Goal: Task Accomplishment & Management: Use online tool/utility

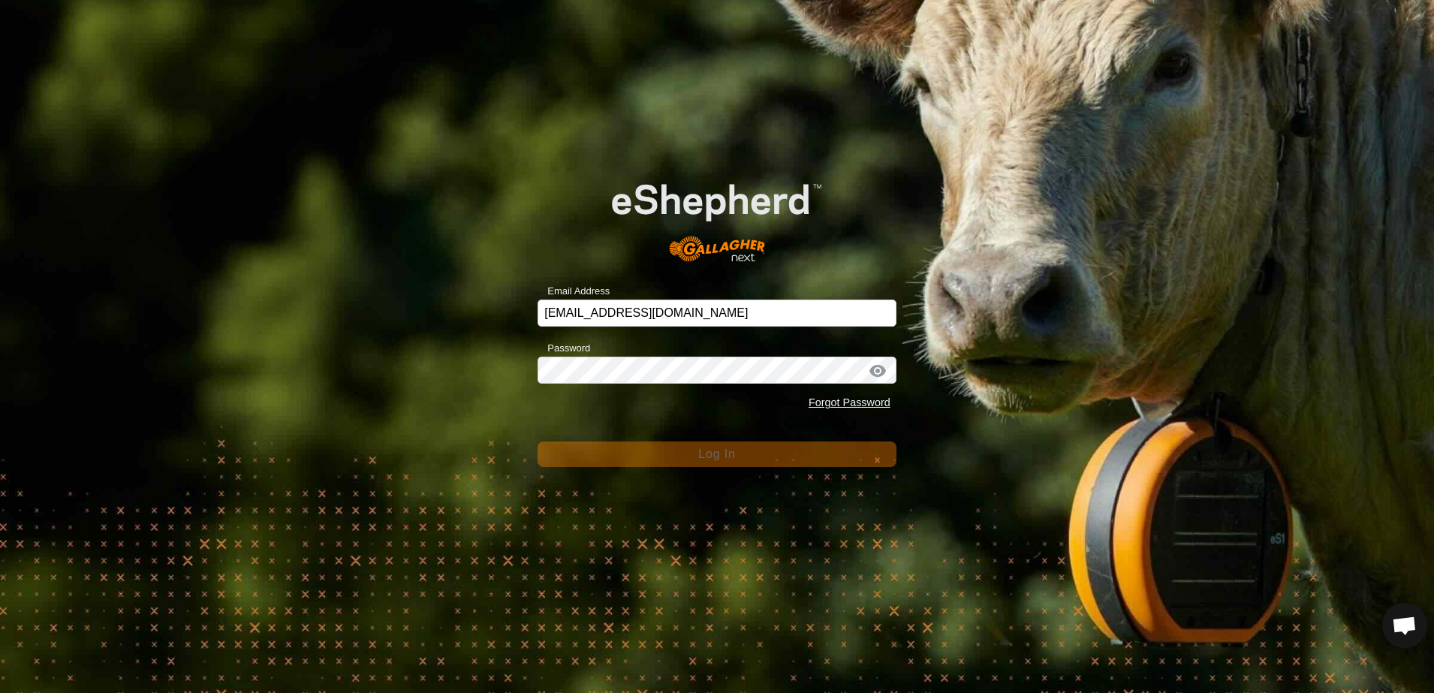
click at [288, 264] on div "Email Address scottb.piopio@gmail.com Password Forgot Password Log In" at bounding box center [717, 346] width 1434 height 693
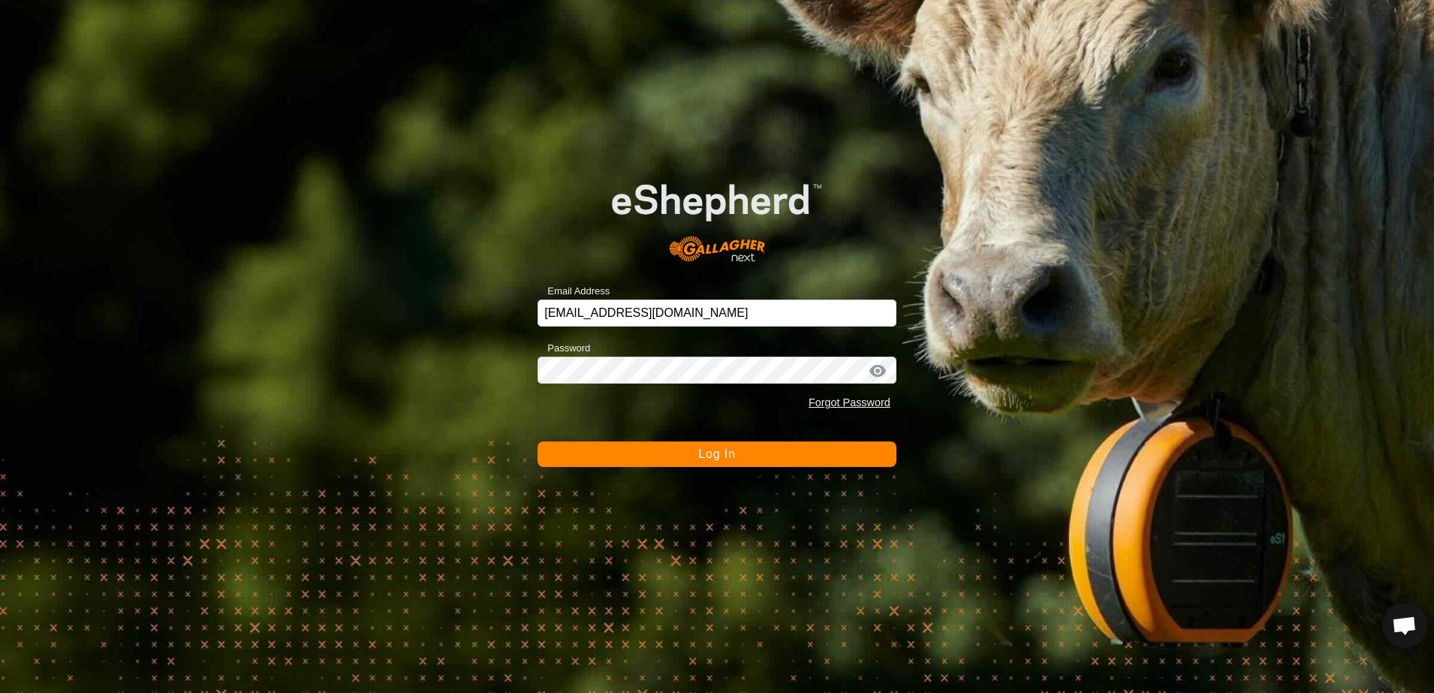
click at [610, 452] on button "Log In" at bounding box center [717, 455] width 359 height 26
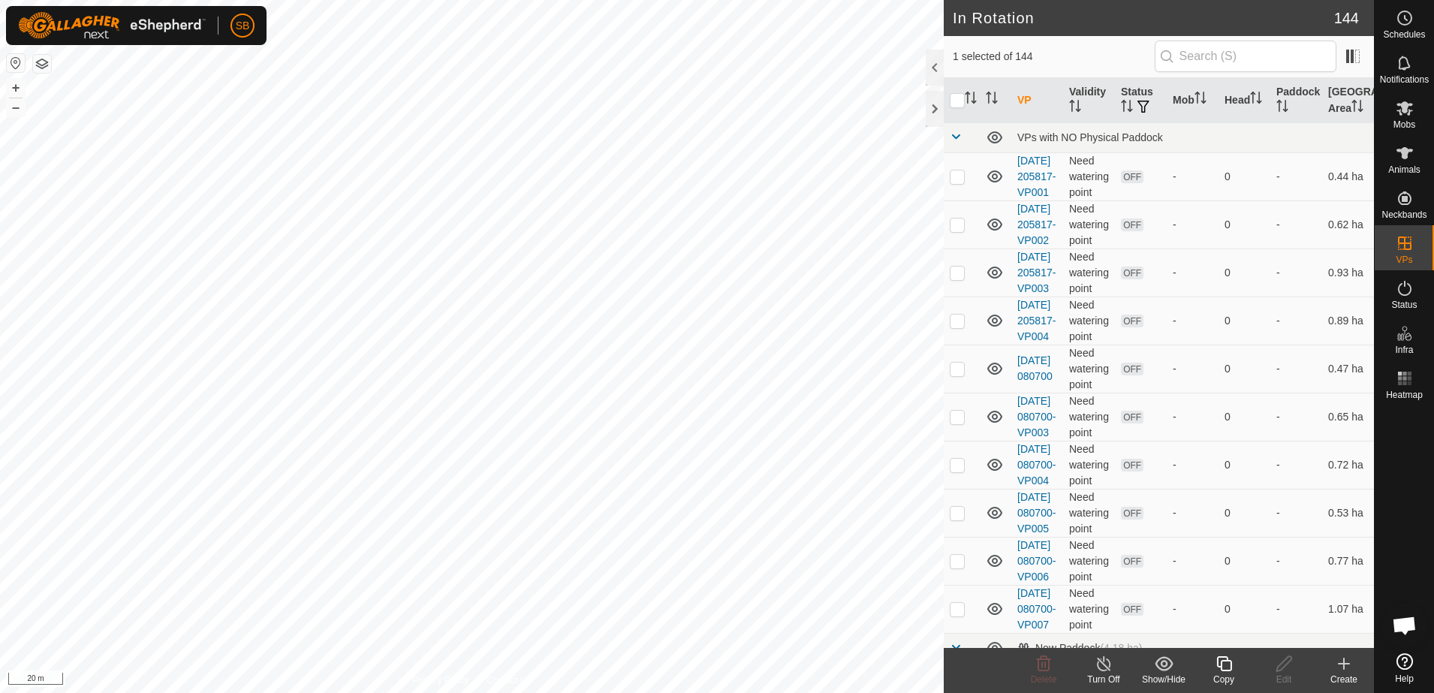
click at [1223, 663] on icon at bounding box center [1224, 664] width 19 height 18
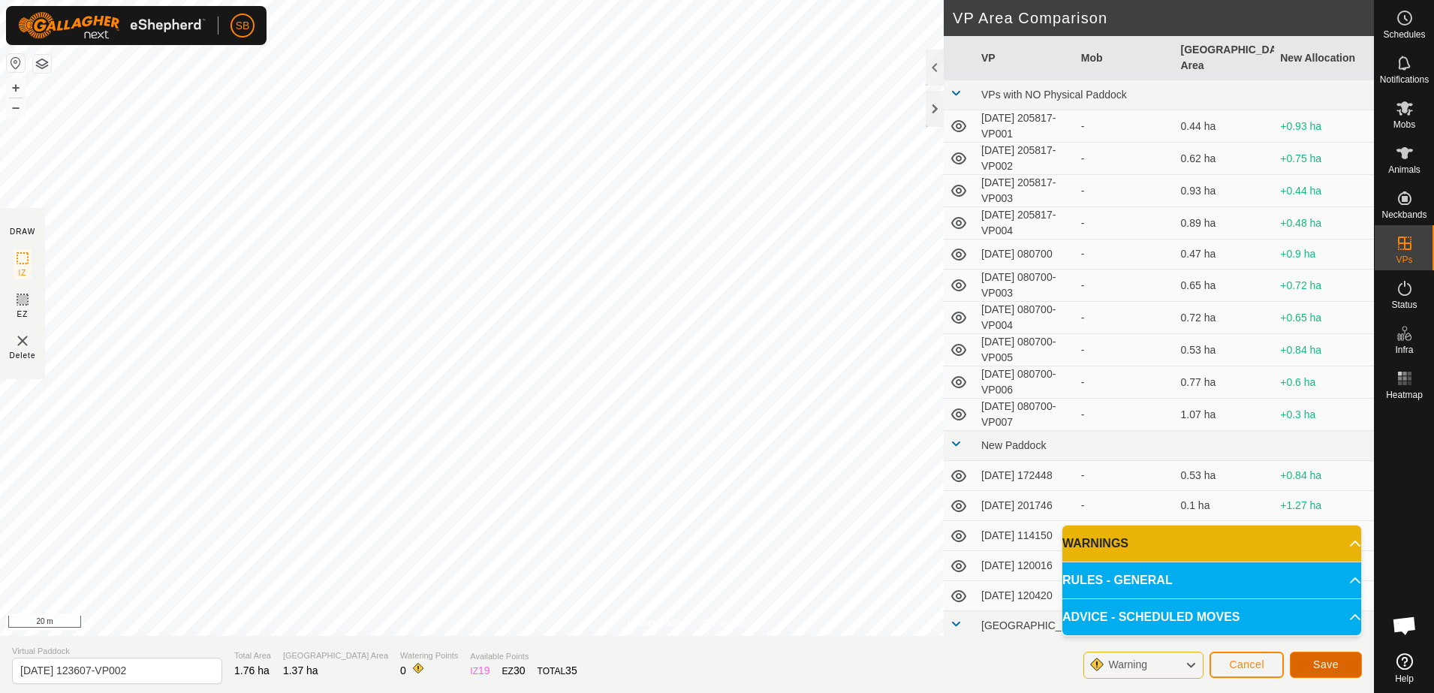
click at [1320, 661] on span "Save" at bounding box center [1327, 665] width 26 height 12
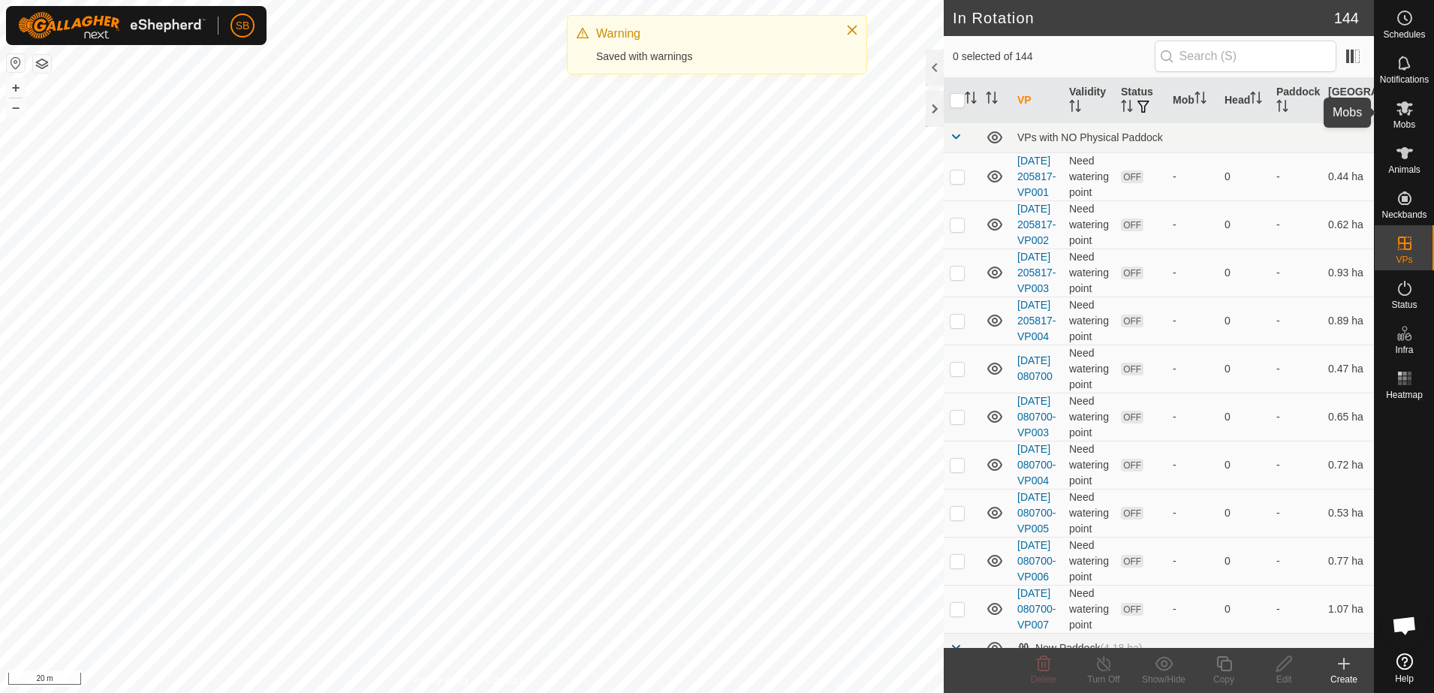
click at [1404, 109] on icon at bounding box center [1405, 108] width 17 height 14
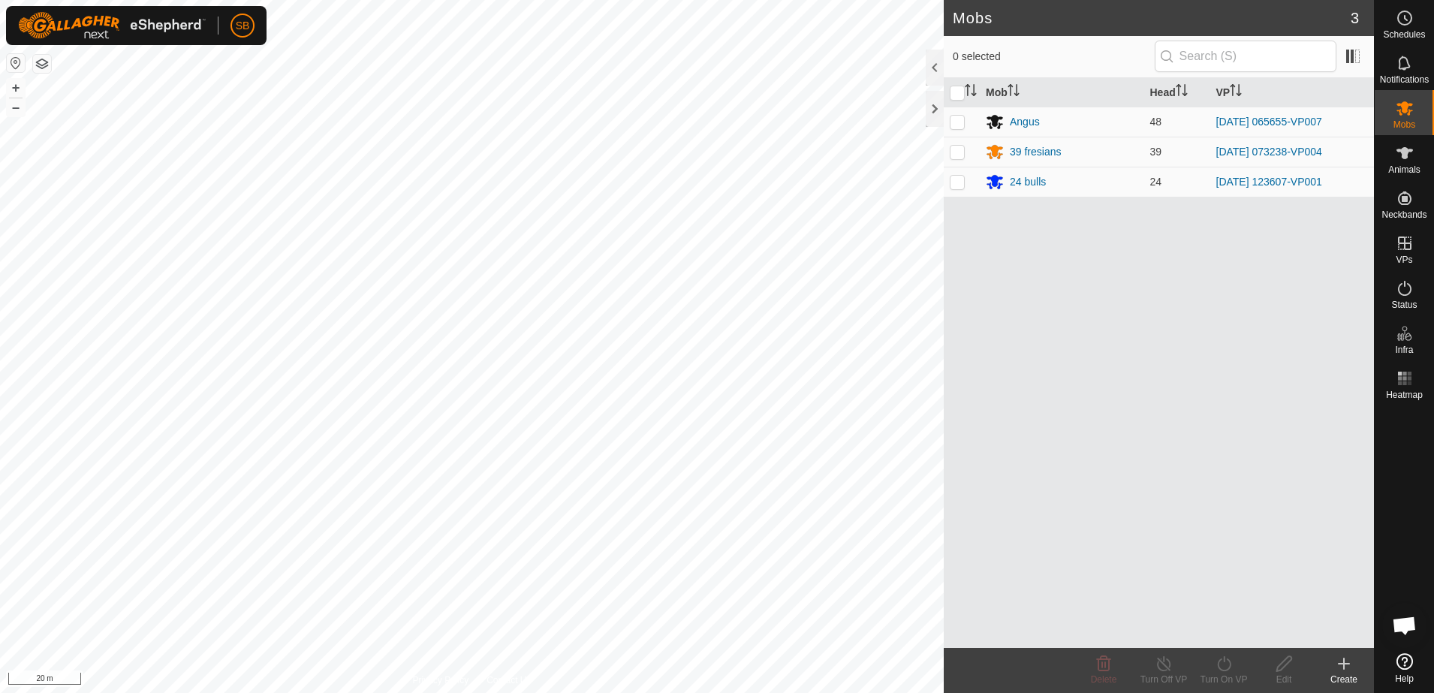
click at [964, 182] on p-checkbox at bounding box center [957, 182] width 15 height 12
checkbox input "true"
click at [1221, 667] on icon at bounding box center [1224, 664] width 19 height 18
click at [1244, 632] on link "Now" at bounding box center [1269, 631] width 149 height 30
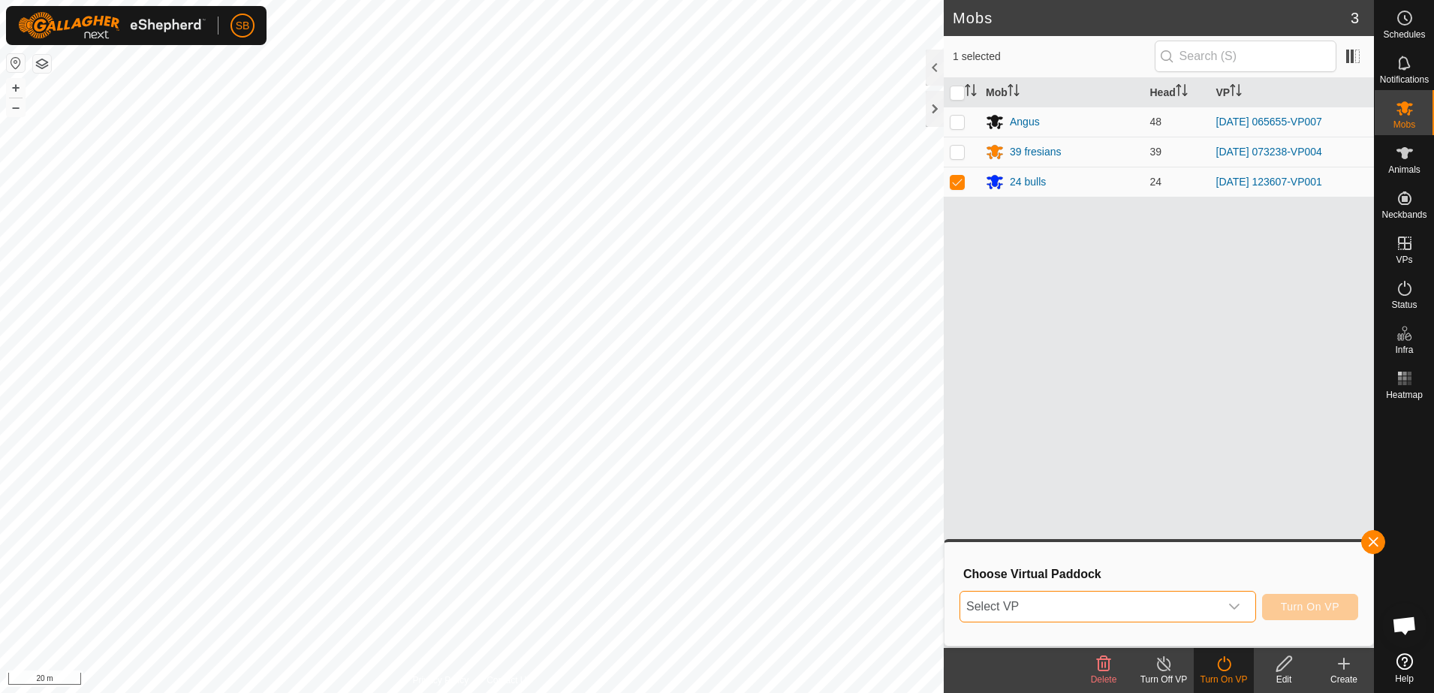
click at [1144, 601] on span "Select VP" at bounding box center [1090, 607] width 259 height 30
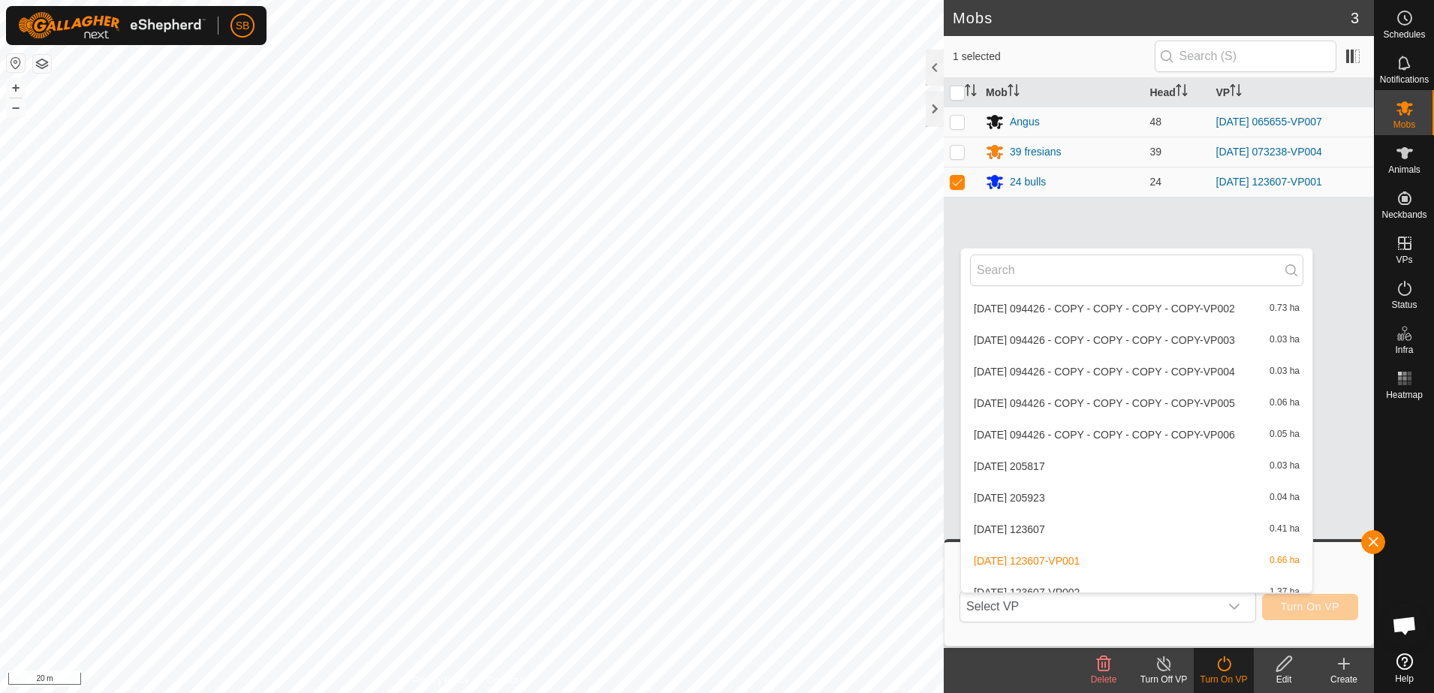
scroll to position [4548, 0]
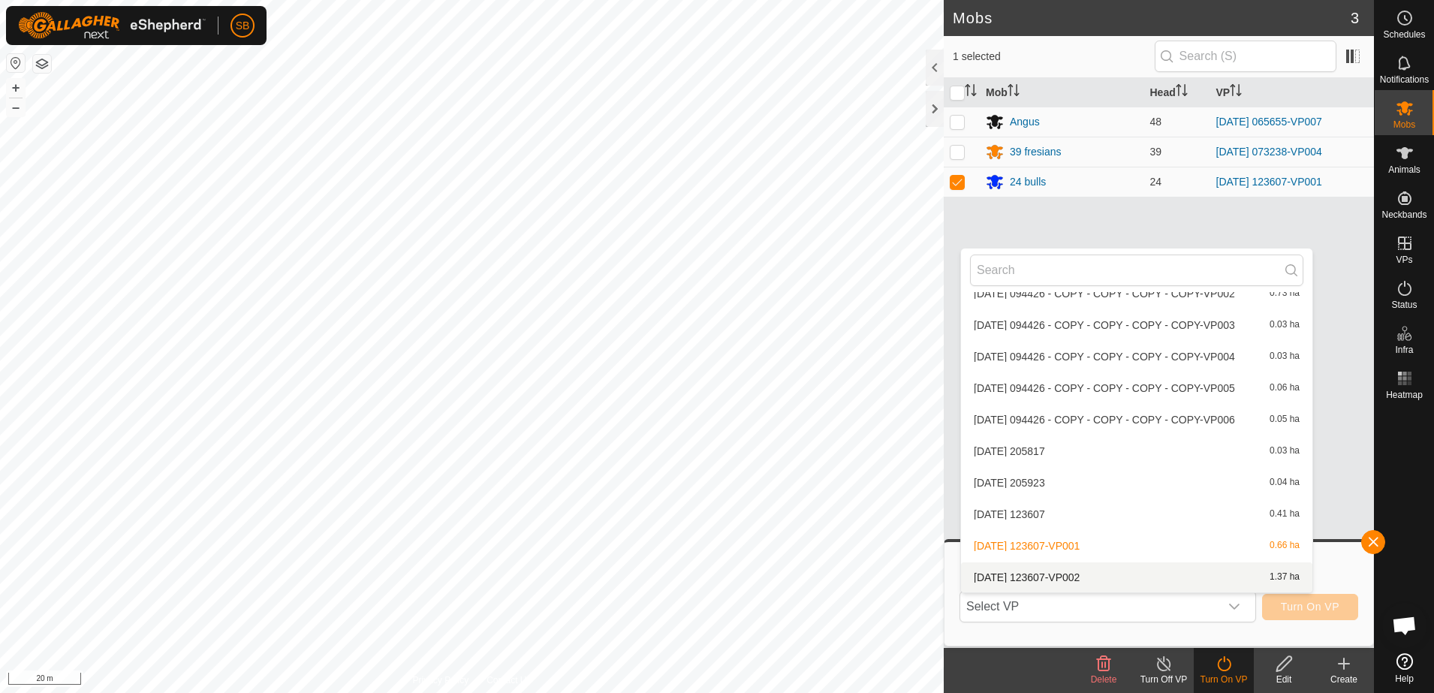
click at [1094, 571] on li "2025-09-07 123607-VP002 1.37 ha" at bounding box center [1136, 578] width 351 height 30
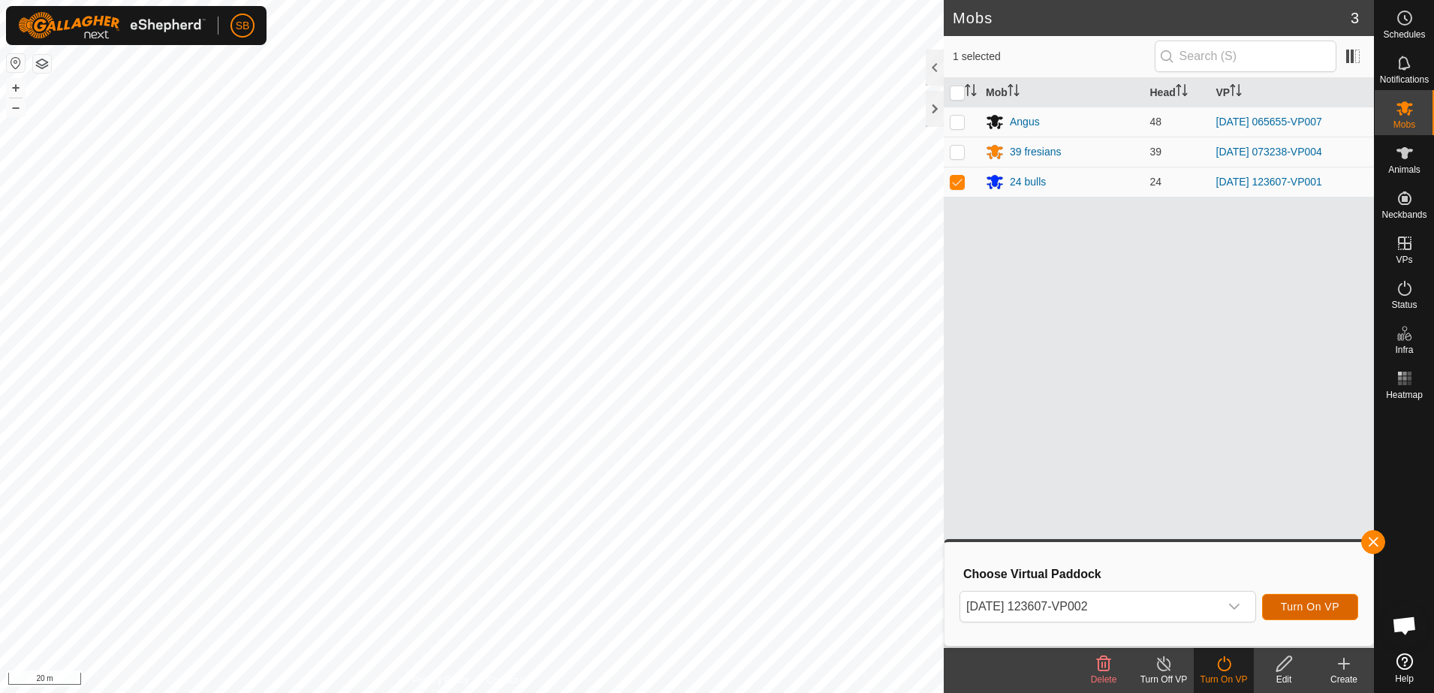
click at [1319, 607] on span "Turn On VP" at bounding box center [1310, 607] width 59 height 12
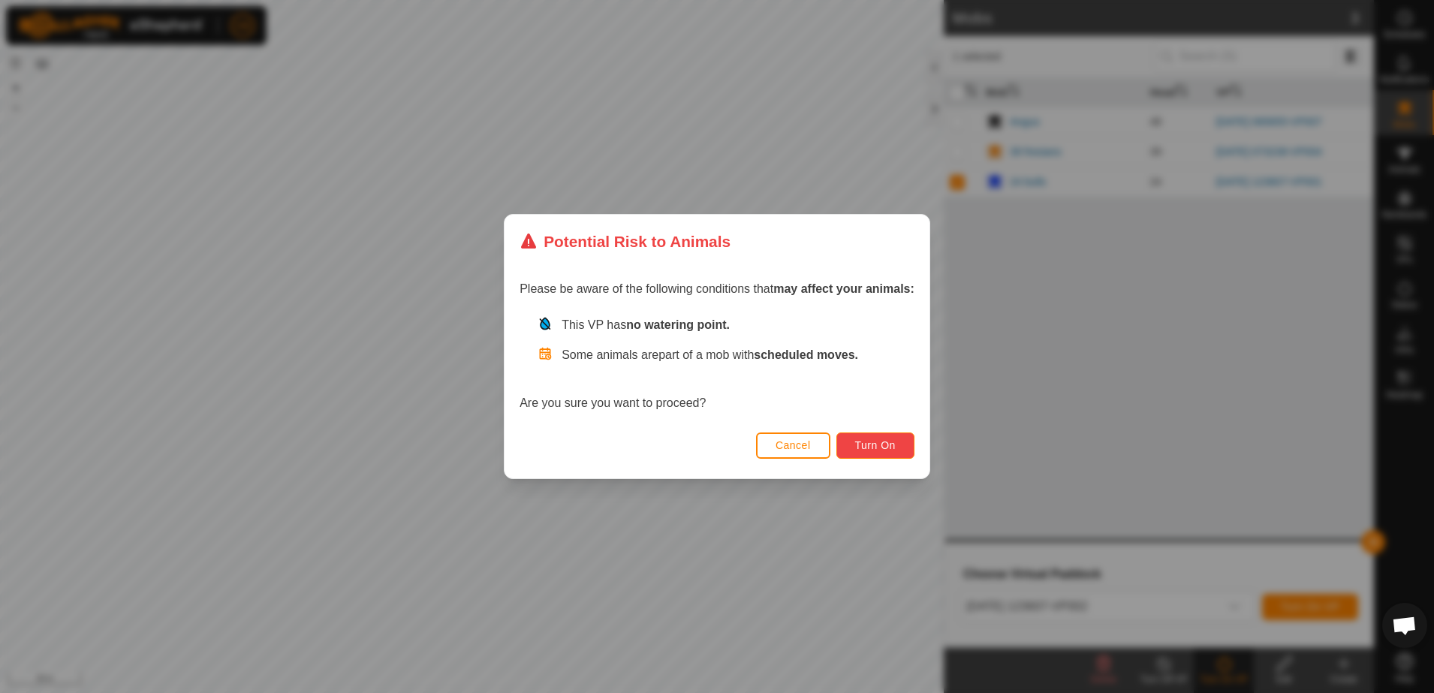
click at [895, 442] on button "Turn On" at bounding box center [876, 446] width 78 height 26
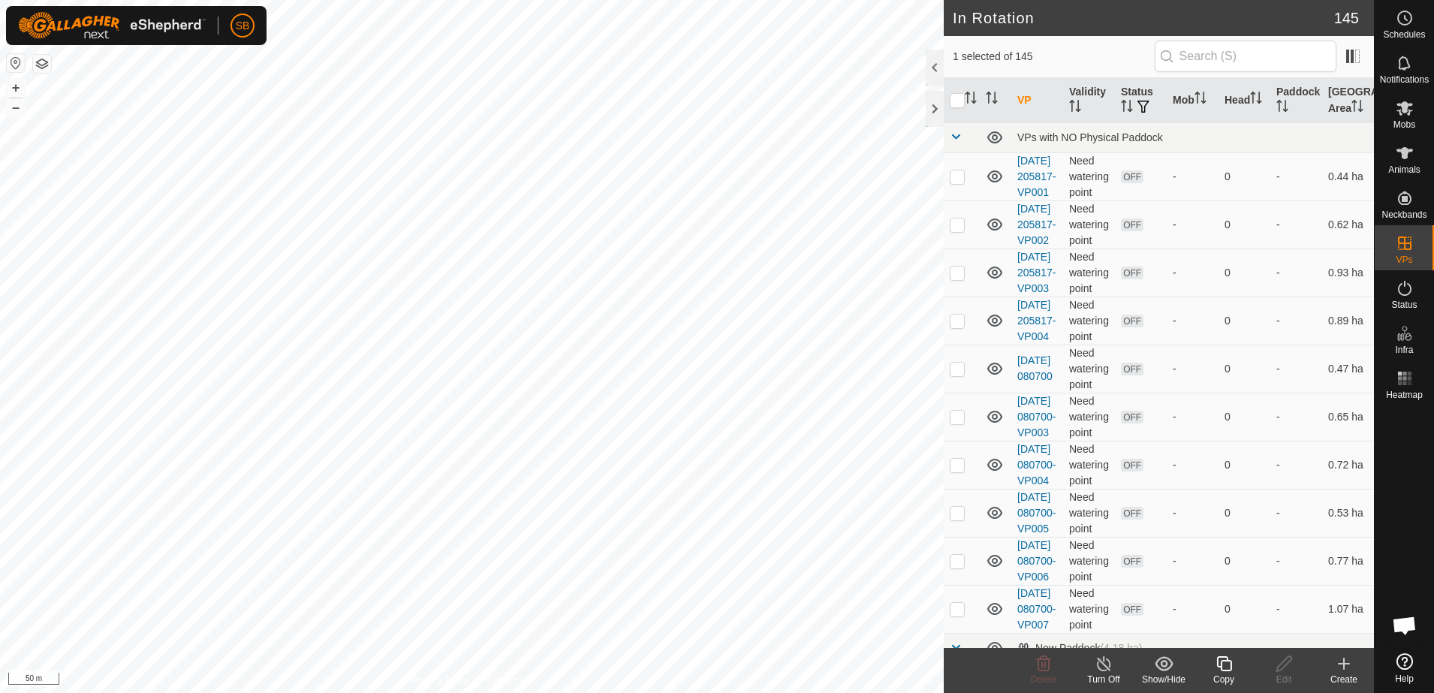
click at [1224, 666] on icon at bounding box center [1224, 664] width 19 height 18
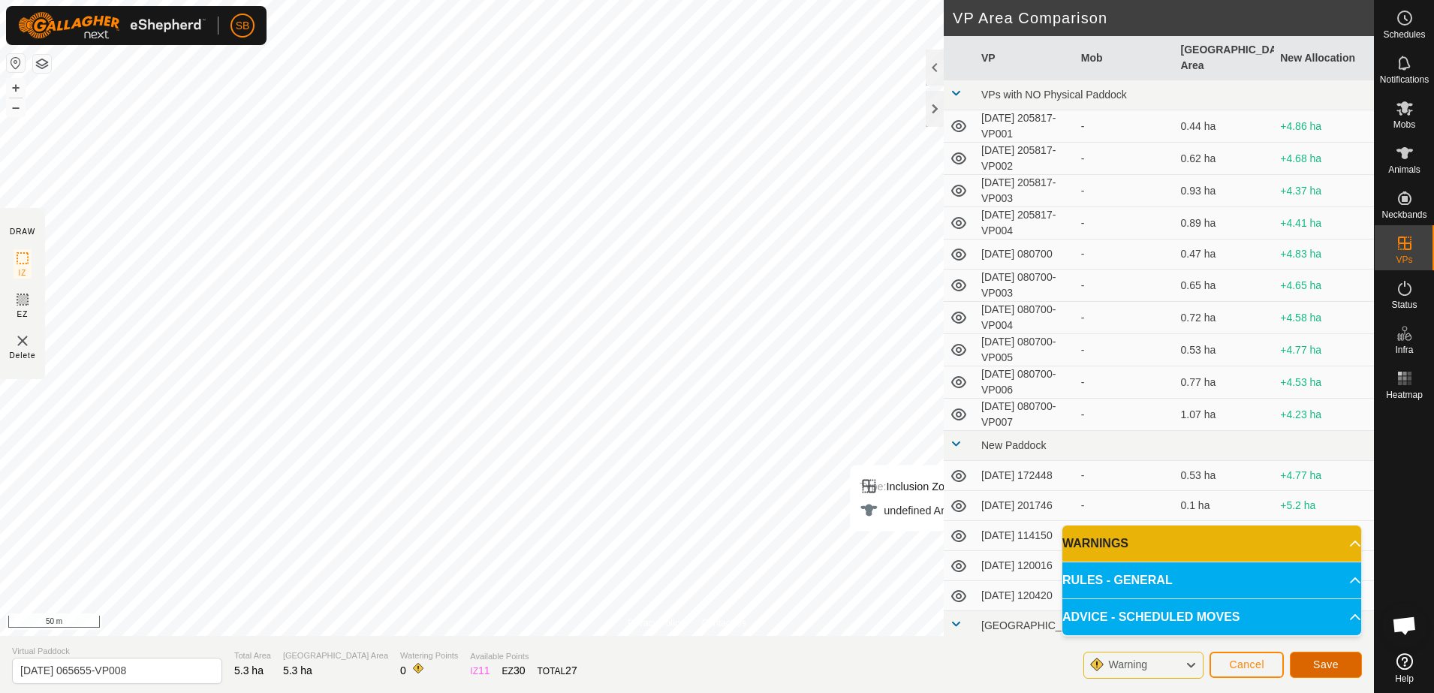
click at [1329, 664] on span "Save" at bounding box center [1327, 665] width 26 height 12
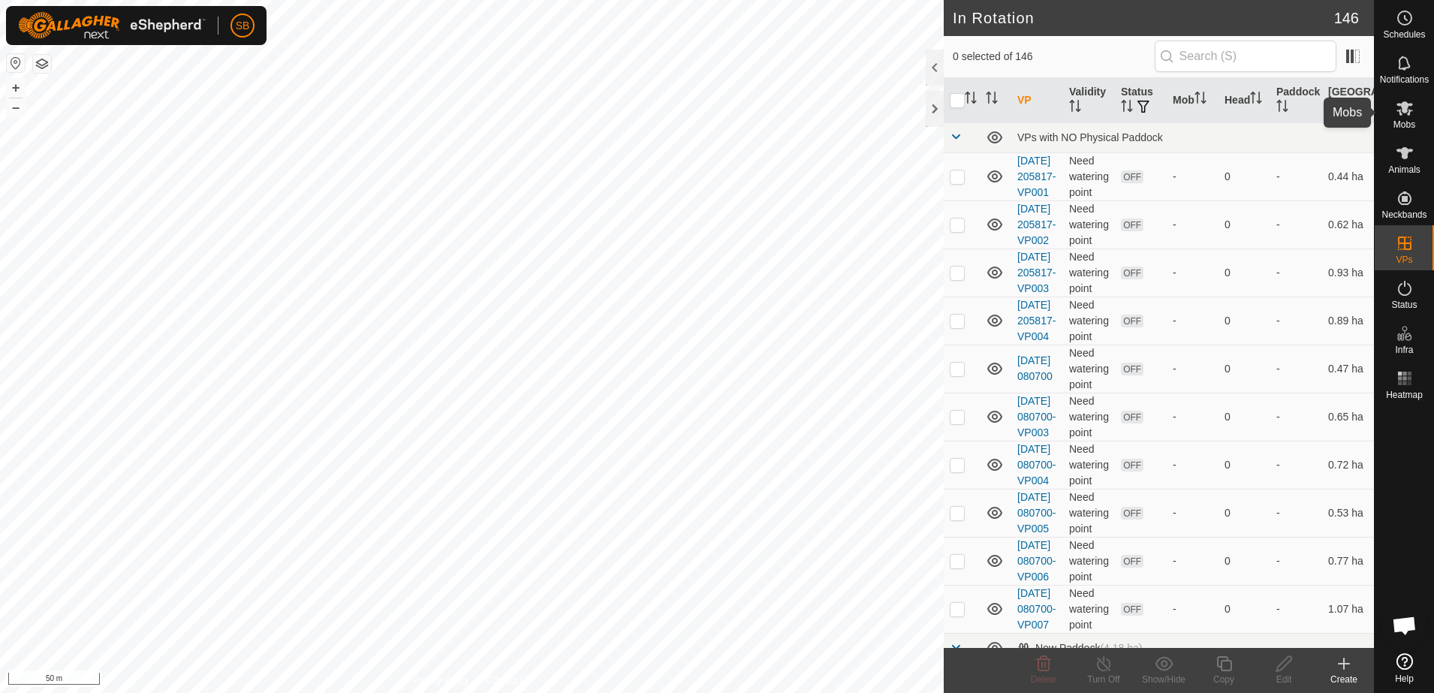
click at [1396, 120] on span "Mobs" at bounding box center [1405, 124] width 22 height 9
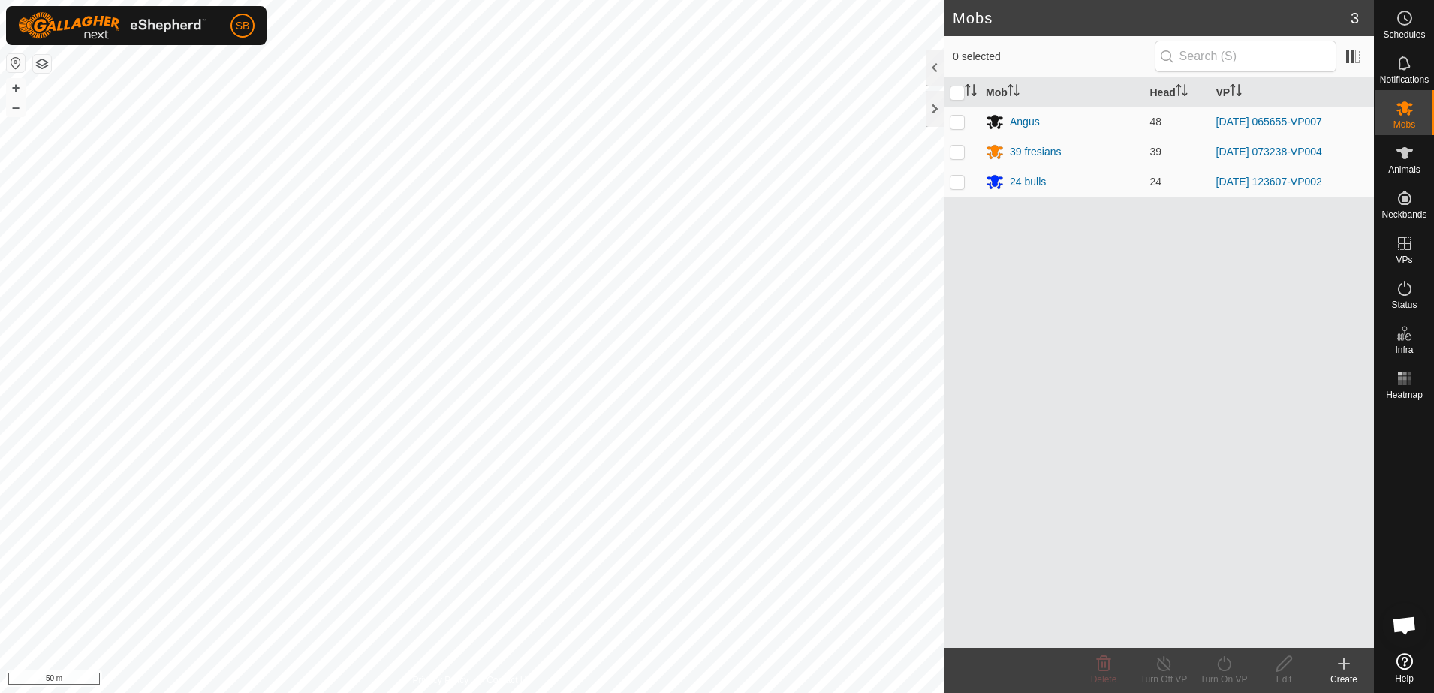
click at [952, 116] on p-checkbox at bounding box center [957, 122] width 15 height 12
checkbox input "true"
click at [1220, 668] on icon at bounding box center [1224, 664] width 19 height 18
click at [1221, 632] on link "Now" at bounding box center [1269, 631] width 149 height 30
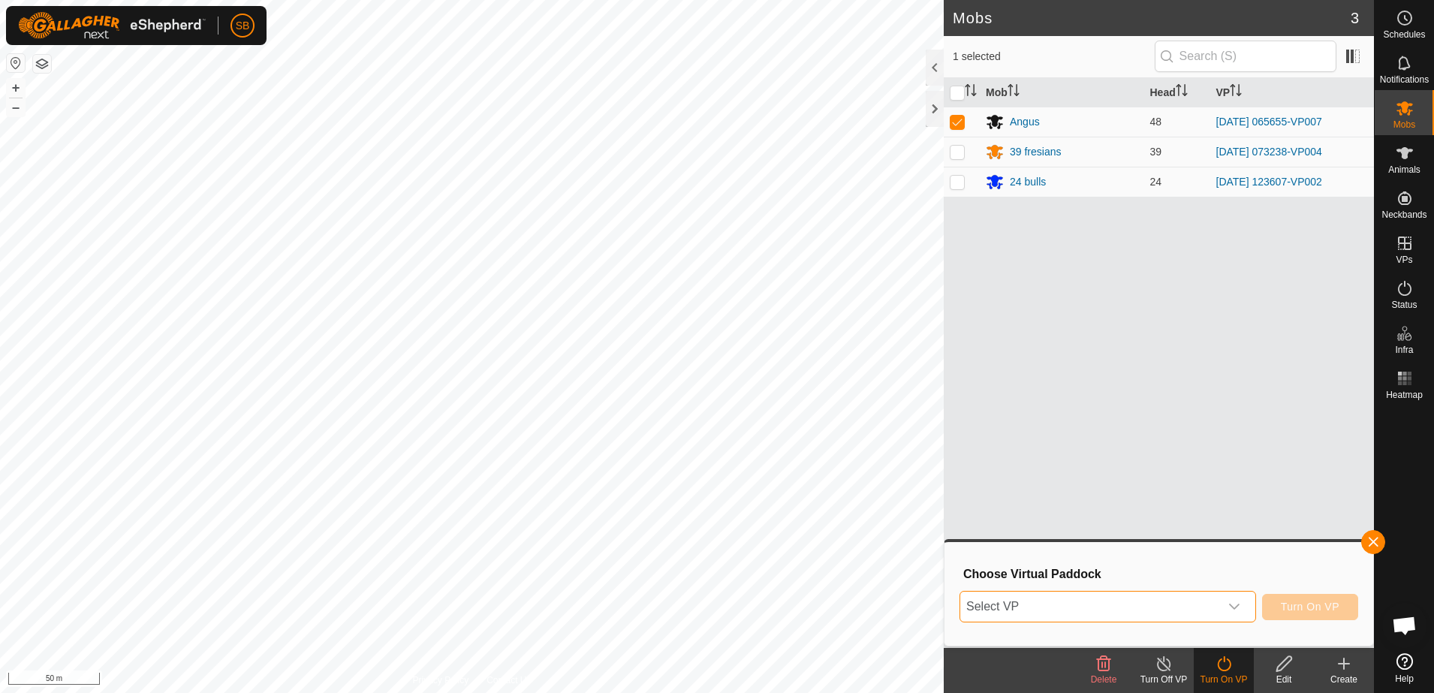
click at [1089, 602] on span "Select VP" at bounding box center [1090, 607] width 259 height 30
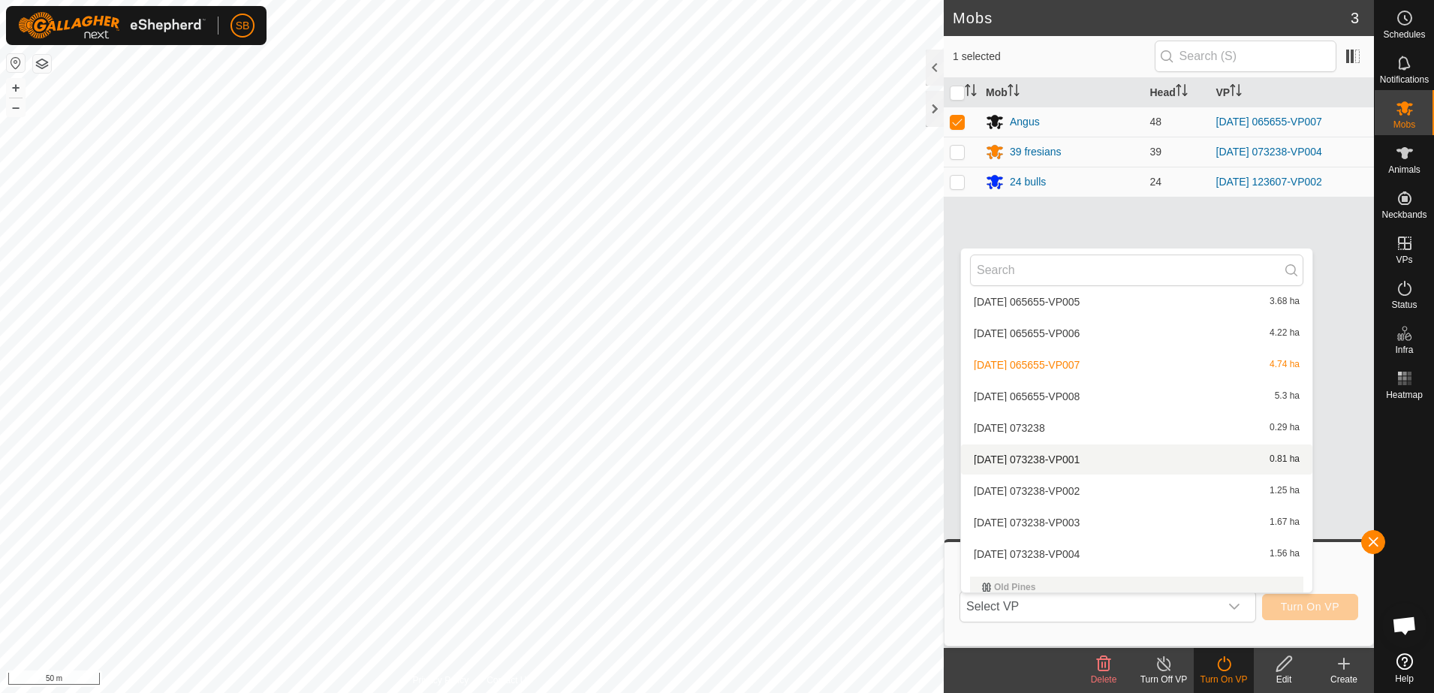
scroll to position [1894, 0]
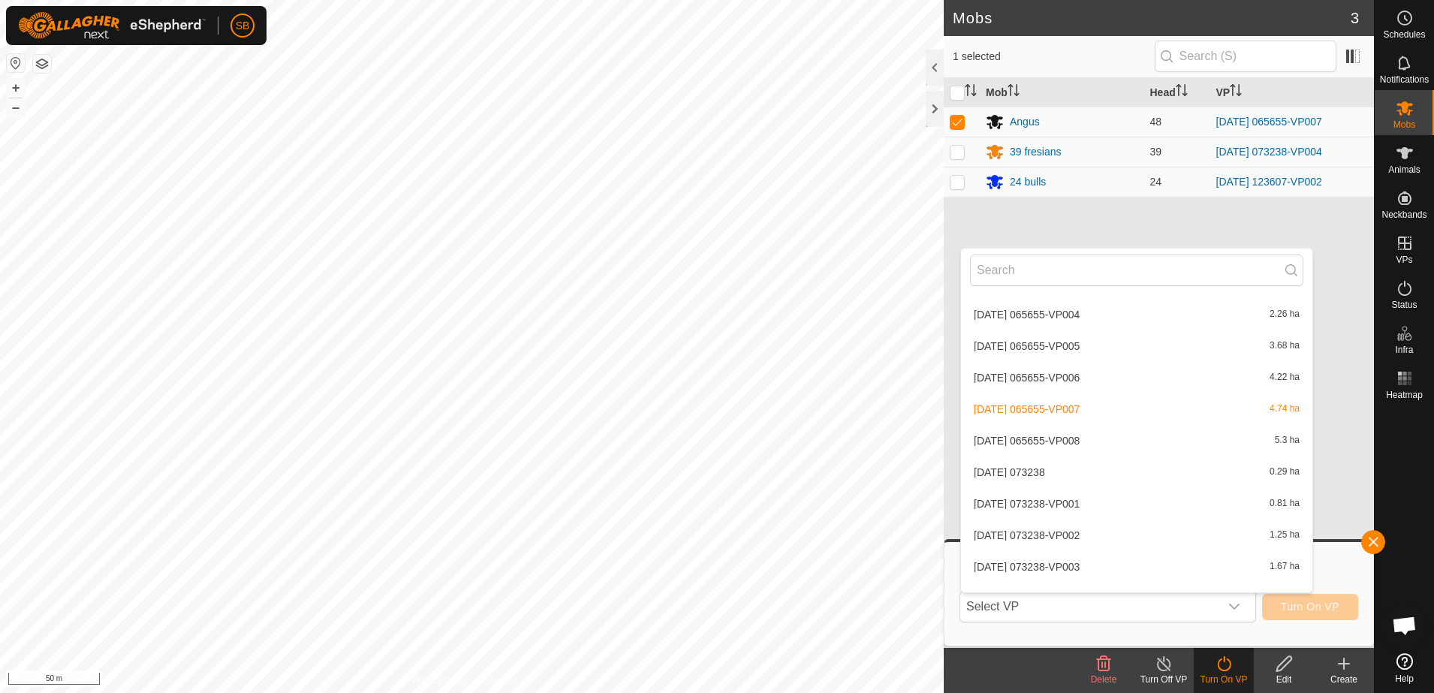
click at [1101, 442] on li "2025-09-02 065655-VP008 5.3 ha" at bounding box center [1136, 441] width 351 height 30
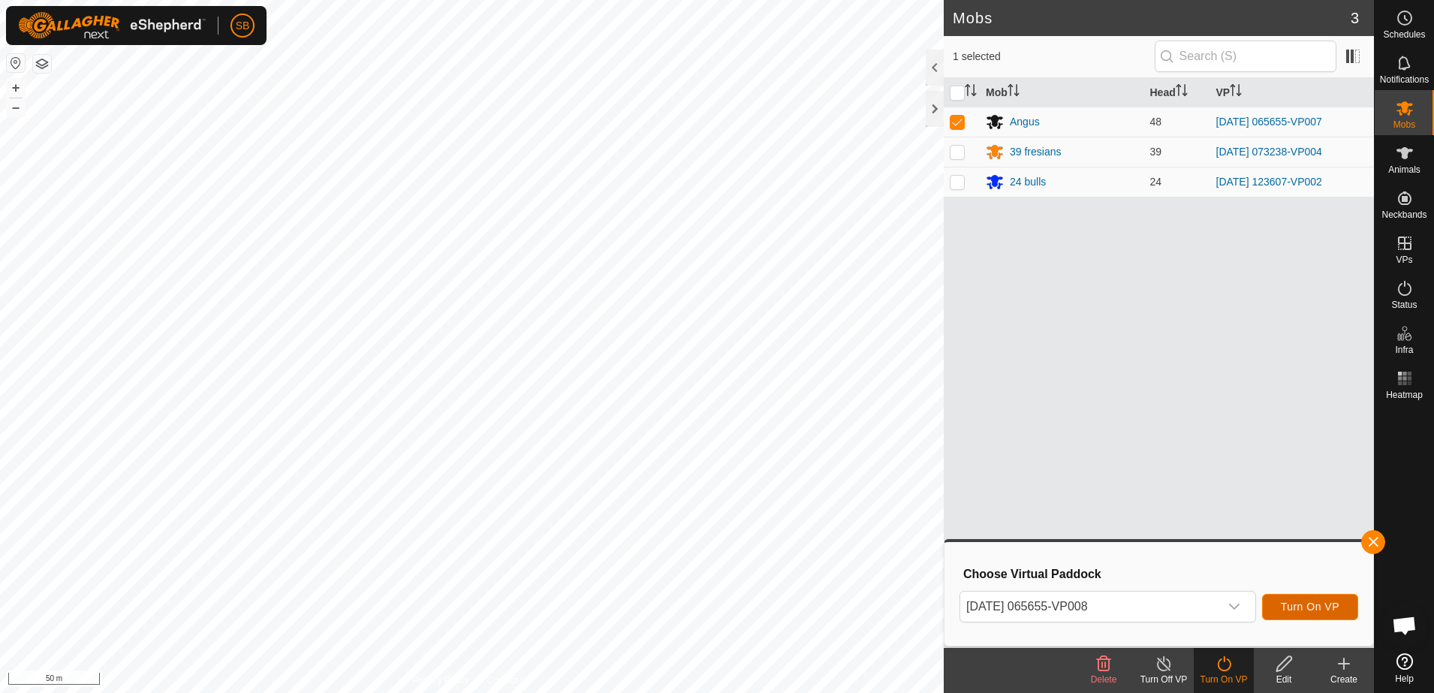
click at [1308, 611] on span "Turn On VP" at bounding box center [1310, 607] width 59 height 12
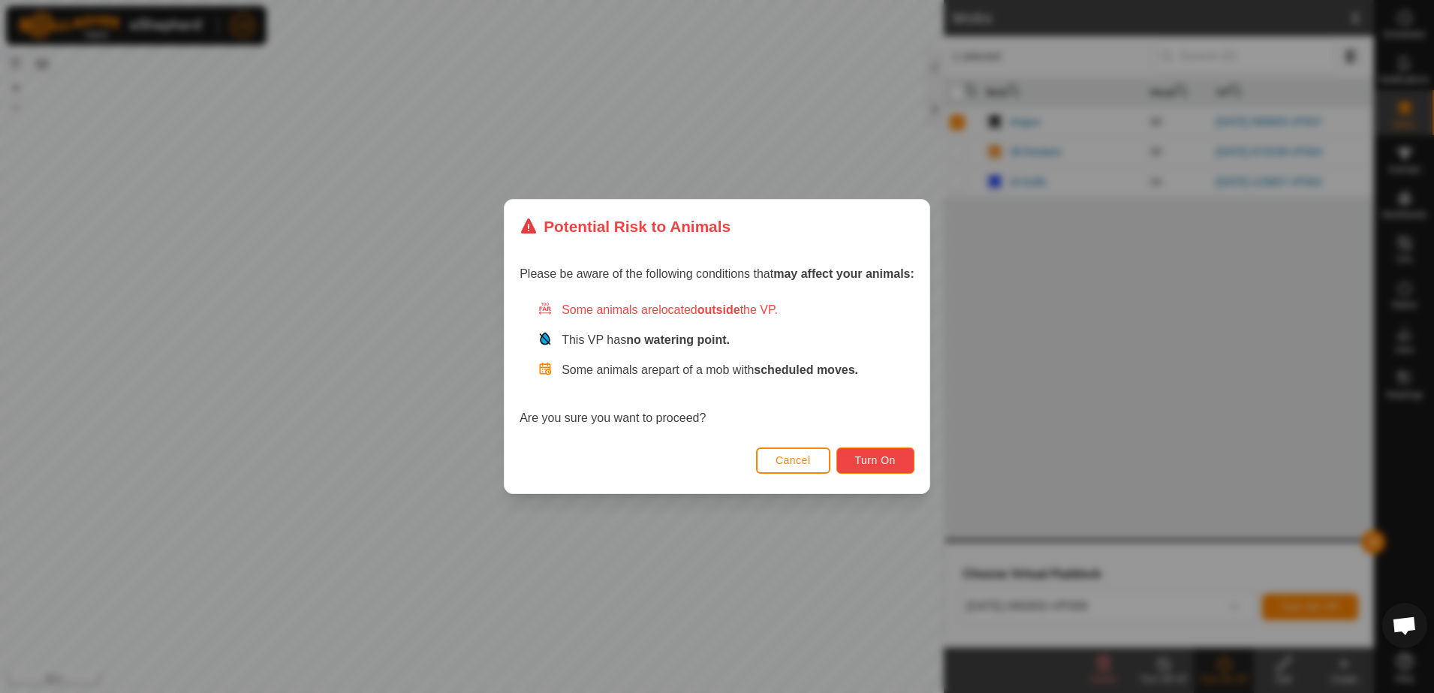
click at [857, 459] on span "Turn On" at bounding box center [875, 460] width 41 height 12
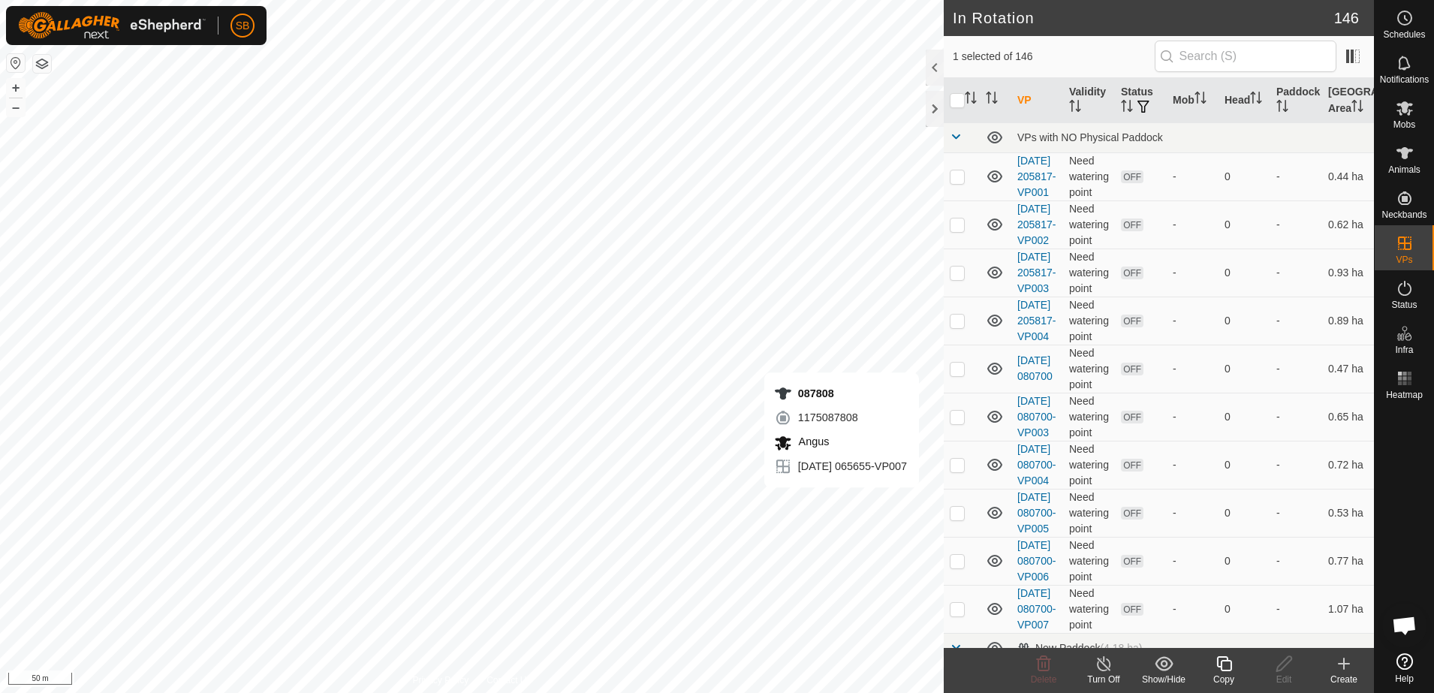
click at [1231, 665] on icon at bounding box center [1224, 663] width 15 height 15
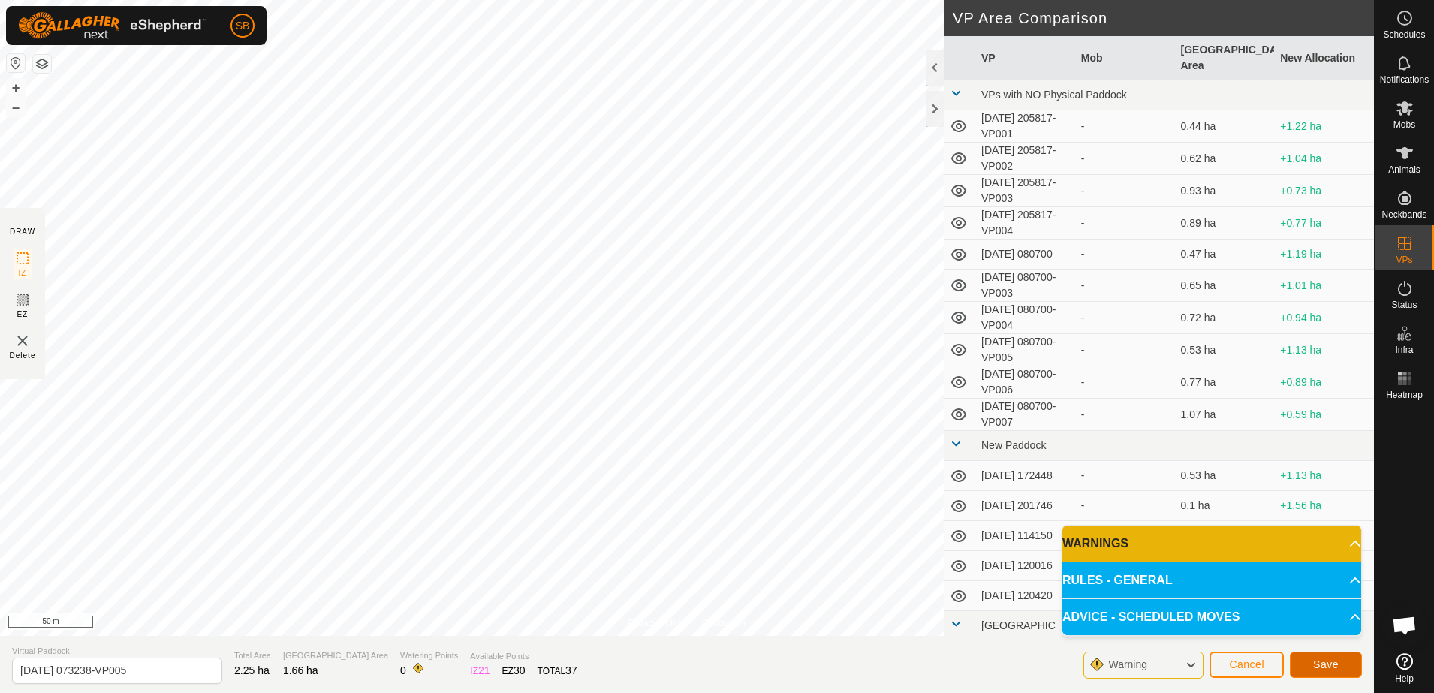
click at [1323, 663] on span "Save" at bounding box center [1327, 665] width 26 height 12
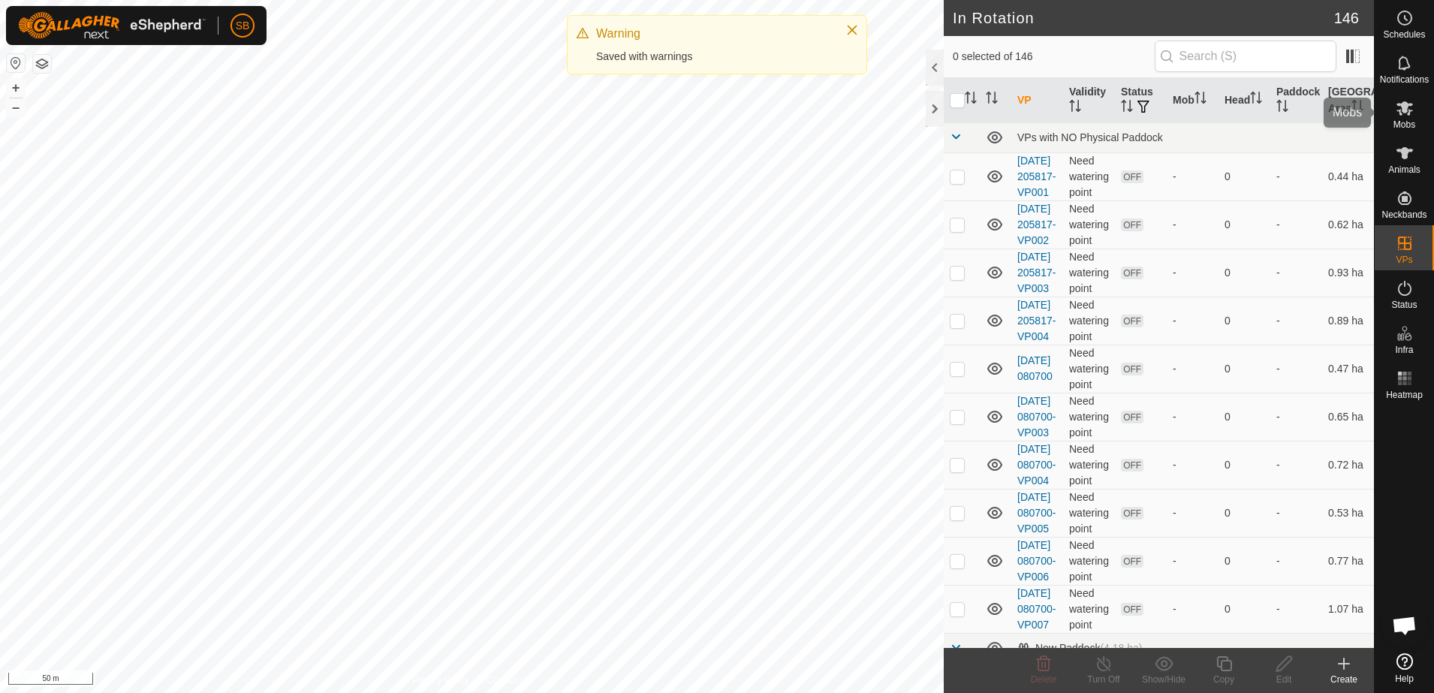
click at [1398, 110] on icon at bounding box center [1405, 108] width 17 height 14
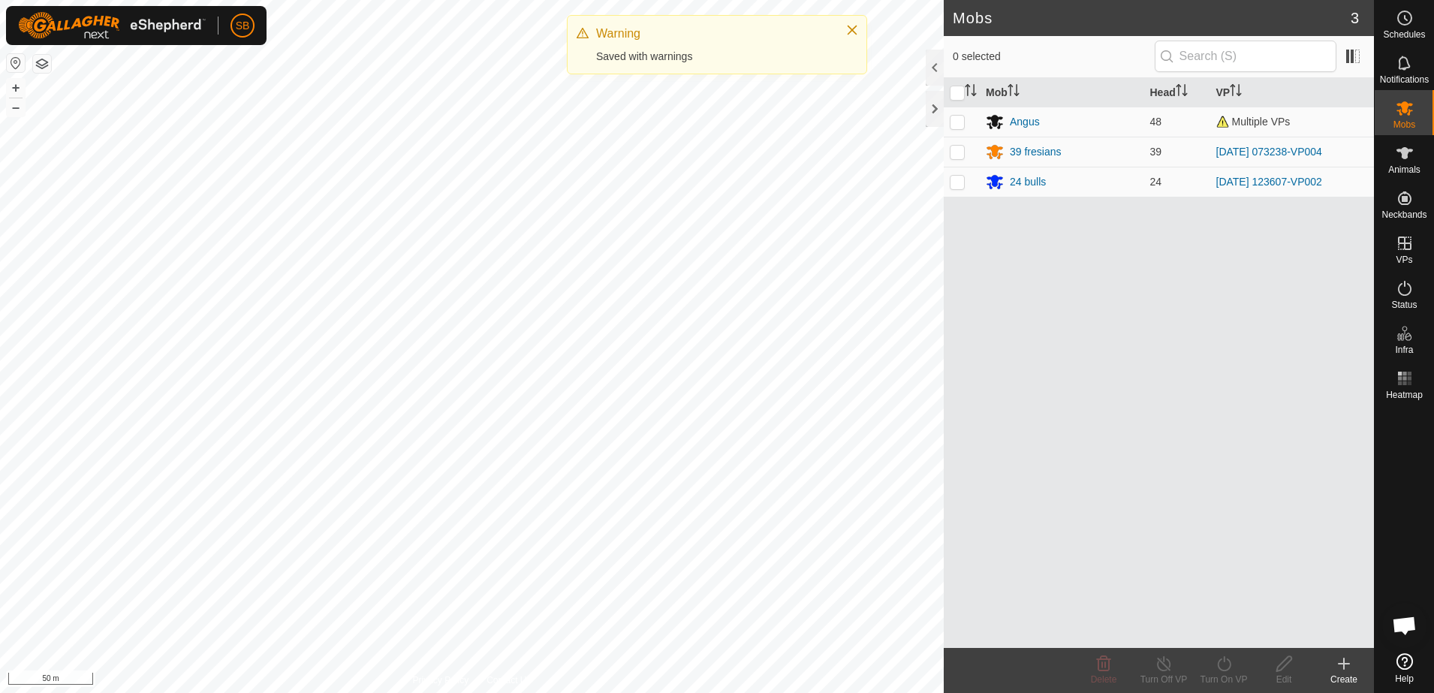
click at [961, 148] on p-checkbox at bounding box center [957, 152] width 15 height 12
checkbox input "true"
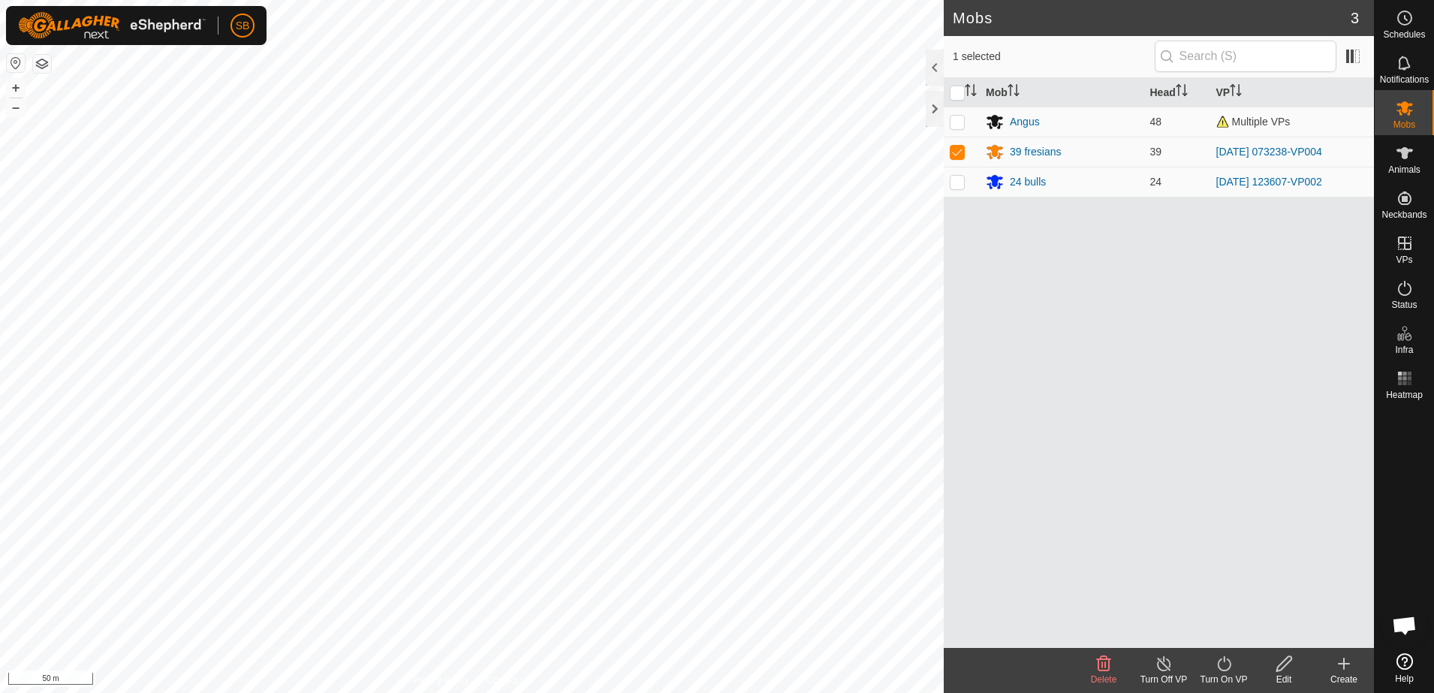
click at [1226, 664] on icon at bounding box center [1224, 664] width 19 height 18
click at [1232, 633] on link "Now" at bounding box center [1269, 631] width 149 height 30
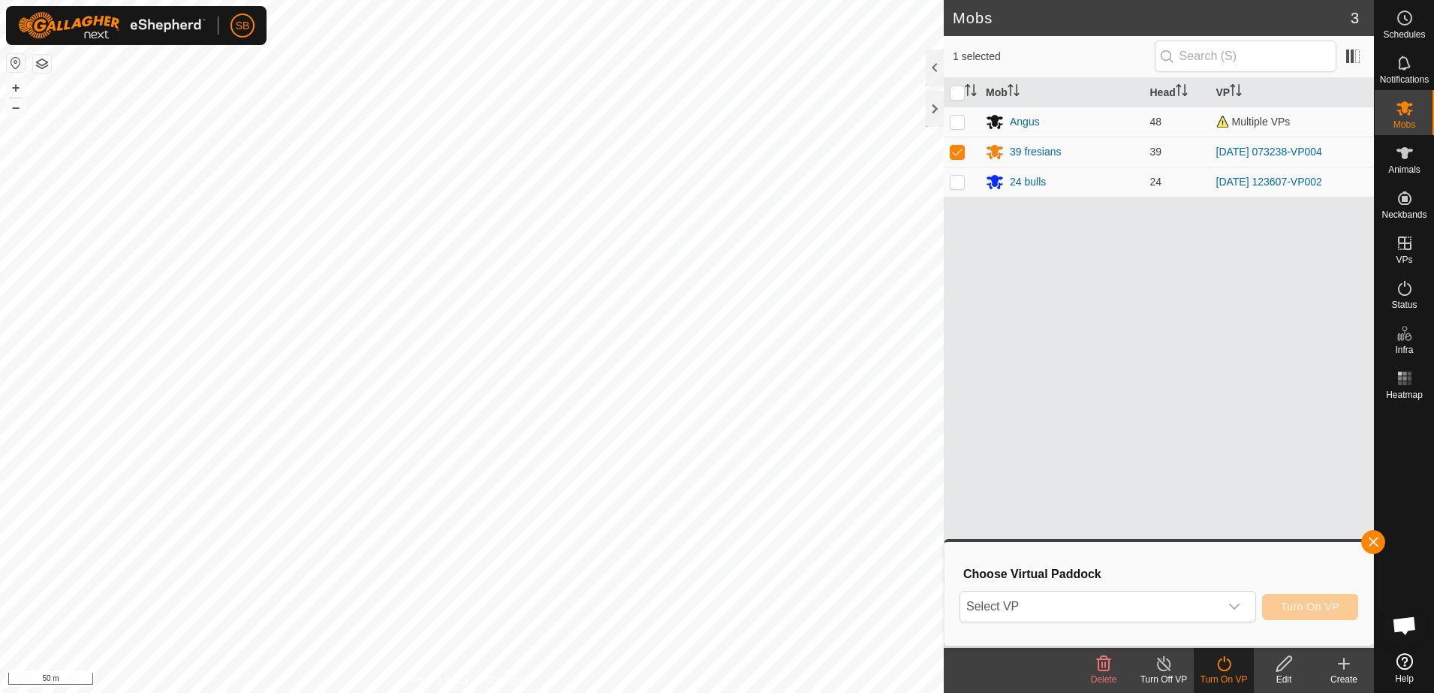
click at [1205, 594] on span "Select VP" at bounding box center [1090, 607] width 259 height 30
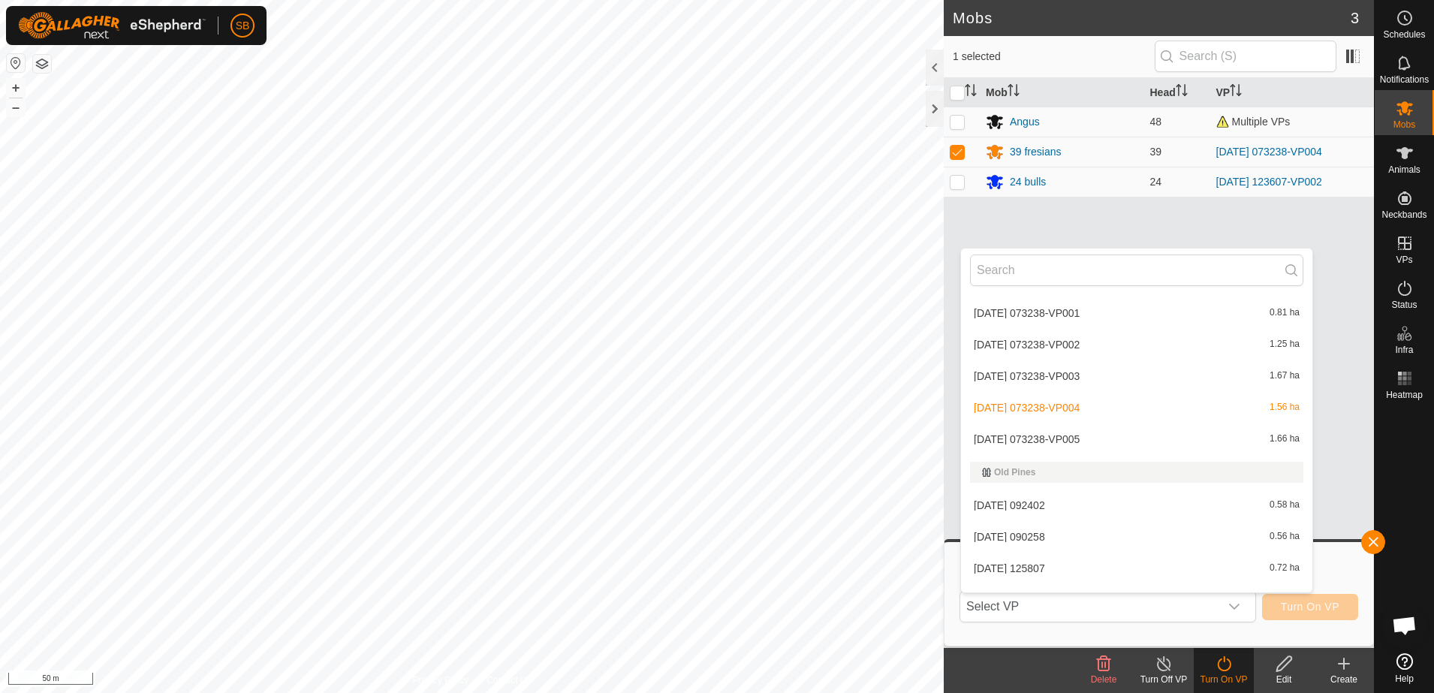
scroll to position [2082, 0]
click at [1088, 441] on li "2025-09-04 073238-VP005 1.66 ha" at bounding box center [1136, 442] width 351 height 30
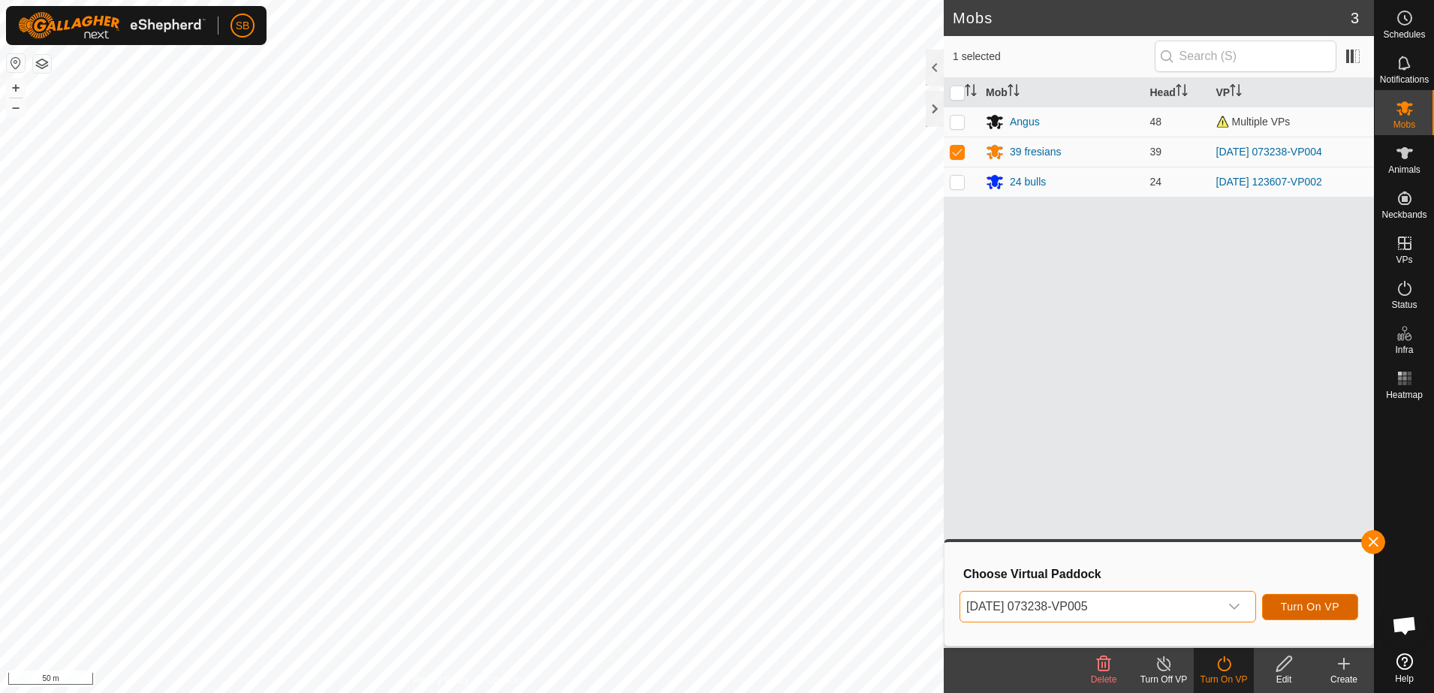
click at [1304, 602] on span "Turn On VP" at bounding box center [1310, 607] width 59 height 12
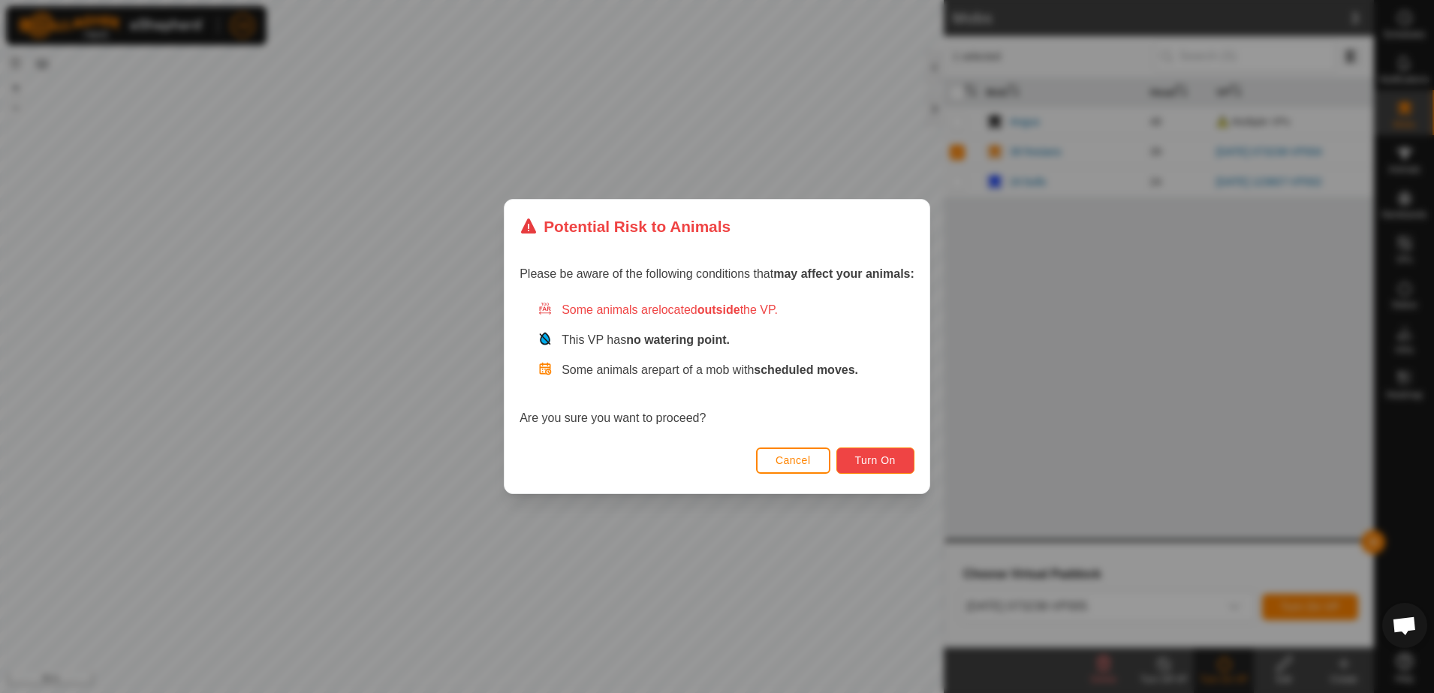
click at [862, 454] on span "Turn On" at bounding box center [875, 460] width 41 height 12
